Goal: Transaction & Acquisition: Purchase product/service

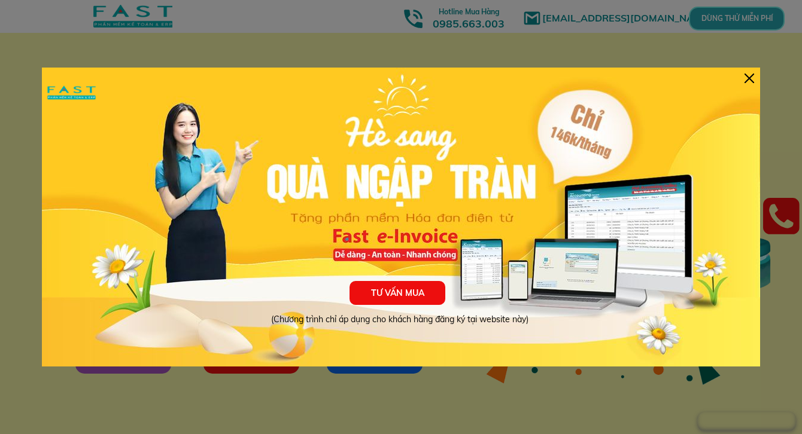
click at [754, 84] on div "TƯ VẤN MUA (Chương trình chỉ áp dụng cho khách hàng đăng ký tại website này)" at bounding box center [401, 217] width 718 height 299
click at [750, 82] on div at bounding box center [749, 79] width 10 height 10
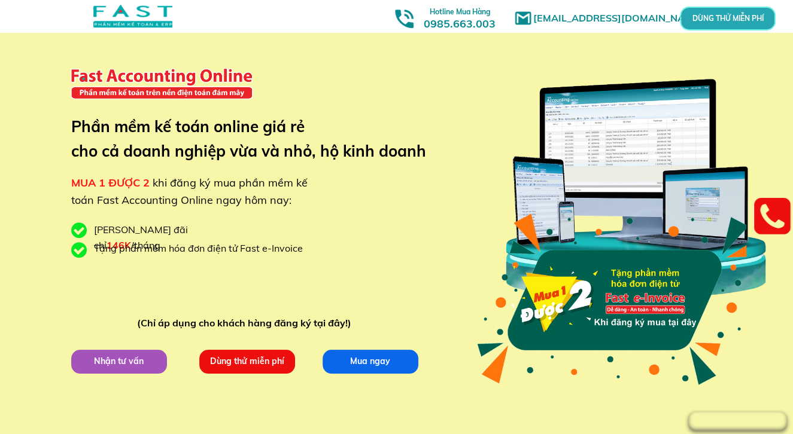
click at [343, 361] on p "Mua ngay" at bounding box center [370, 361] width 96 height 24
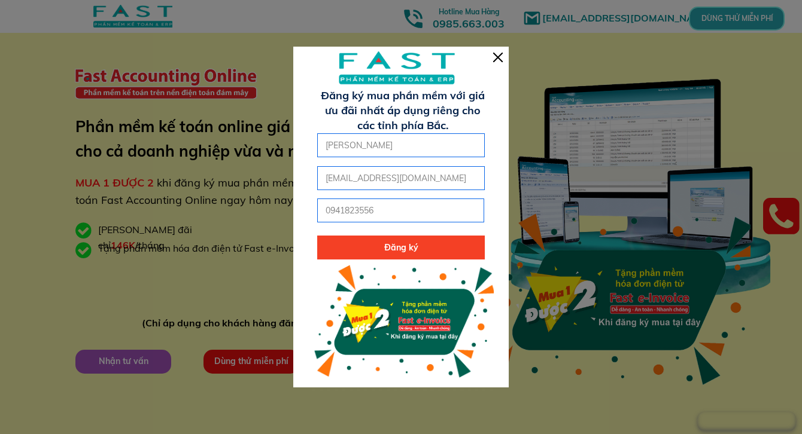
click at [504, 57] on div at bounding box center [400, 217] width 215 height 341
click at [500, 59] on div at bounding box center [498, 58] width 10 height 10
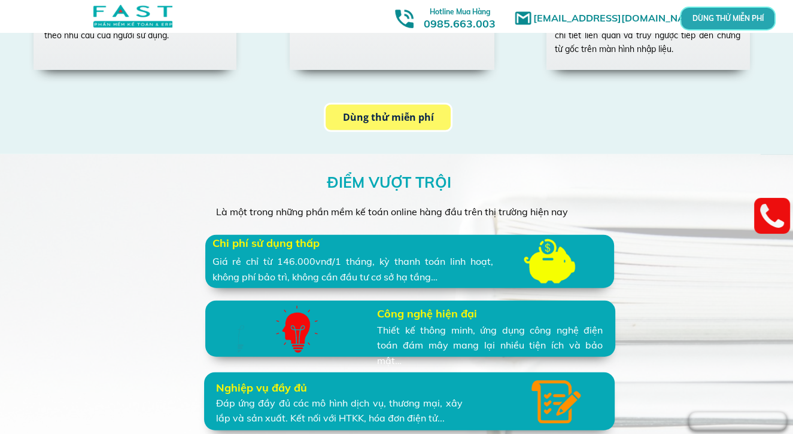
scroll to position [2513, 0]
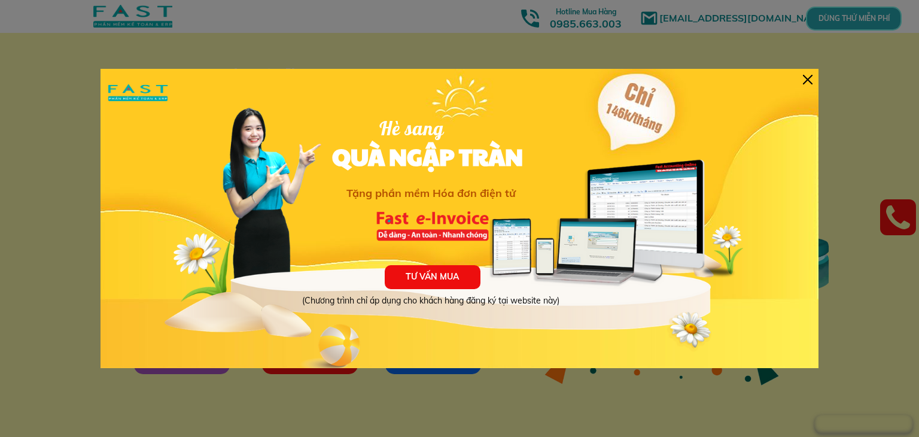
click at [797, 66] on div at bounding box center [459, 218] width 919 height 437
